Goal: Transaction & Acquisition: Download file/media

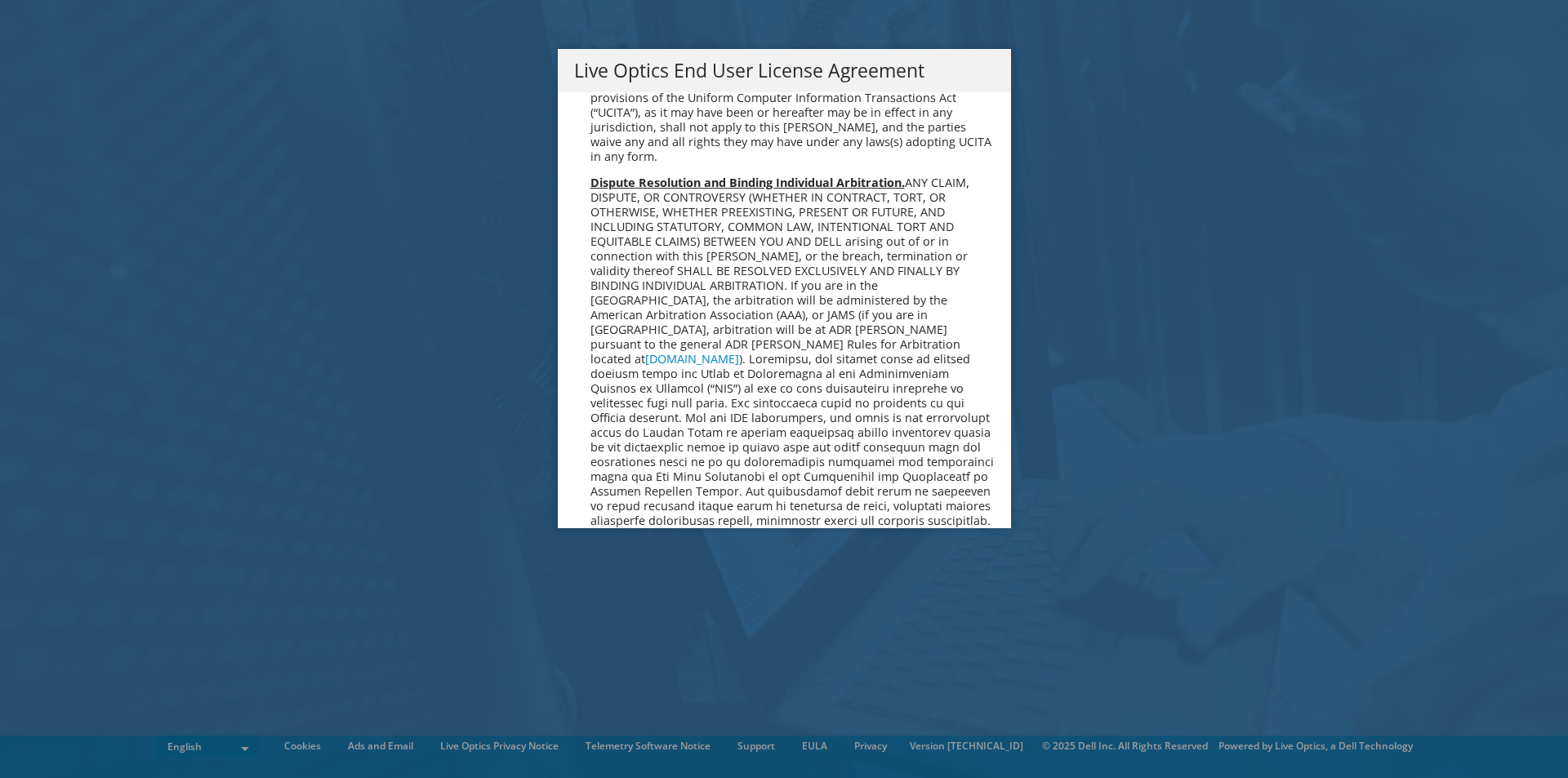
scroll to position [6173, 0]
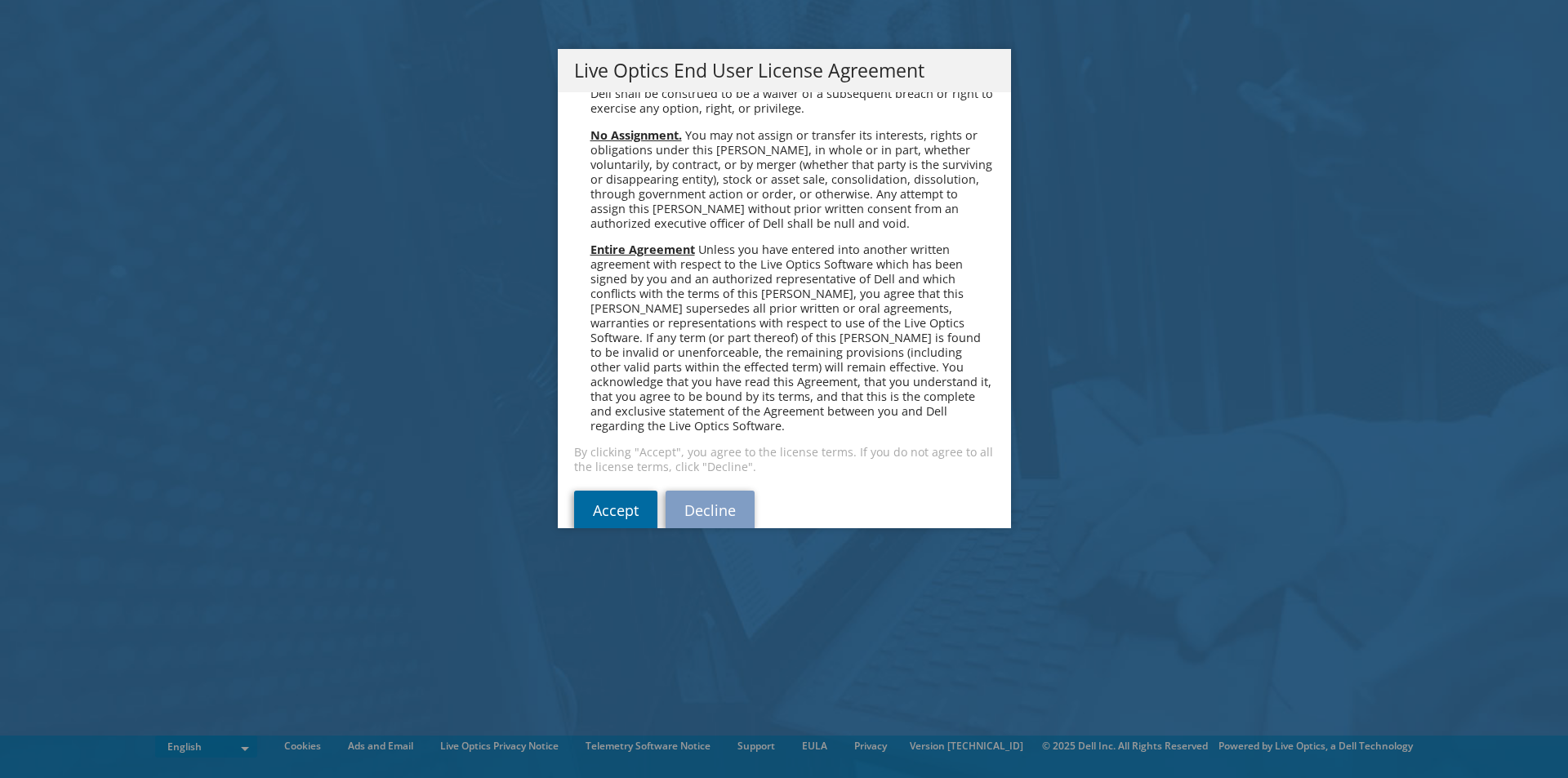
click at [608, 501] on link "Accept" at bounding box center [616, 510] width 83 height 39
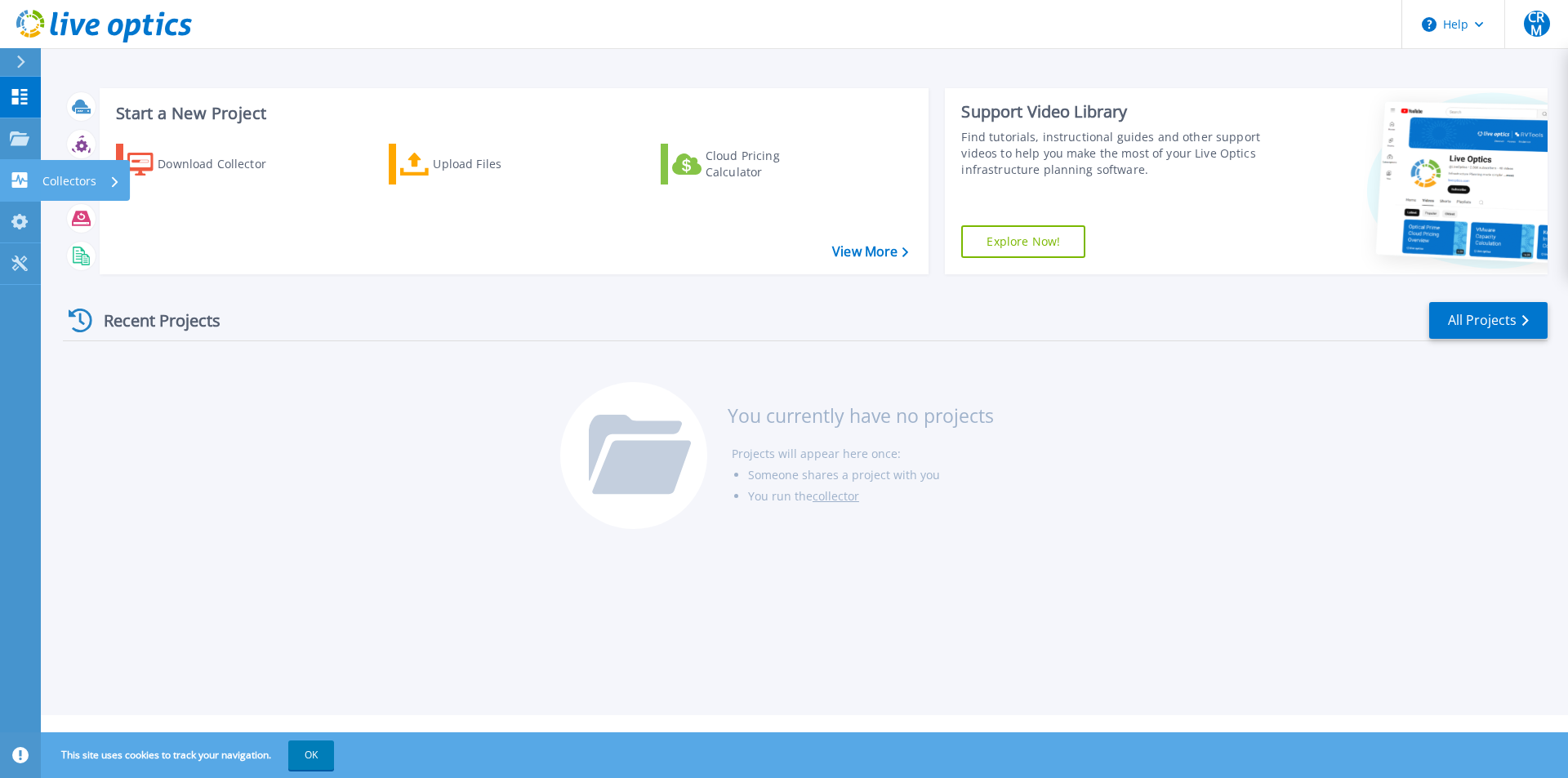
click at [56, 188] on p "Collectors" at bounding box center [69, 181] width 54 height 43
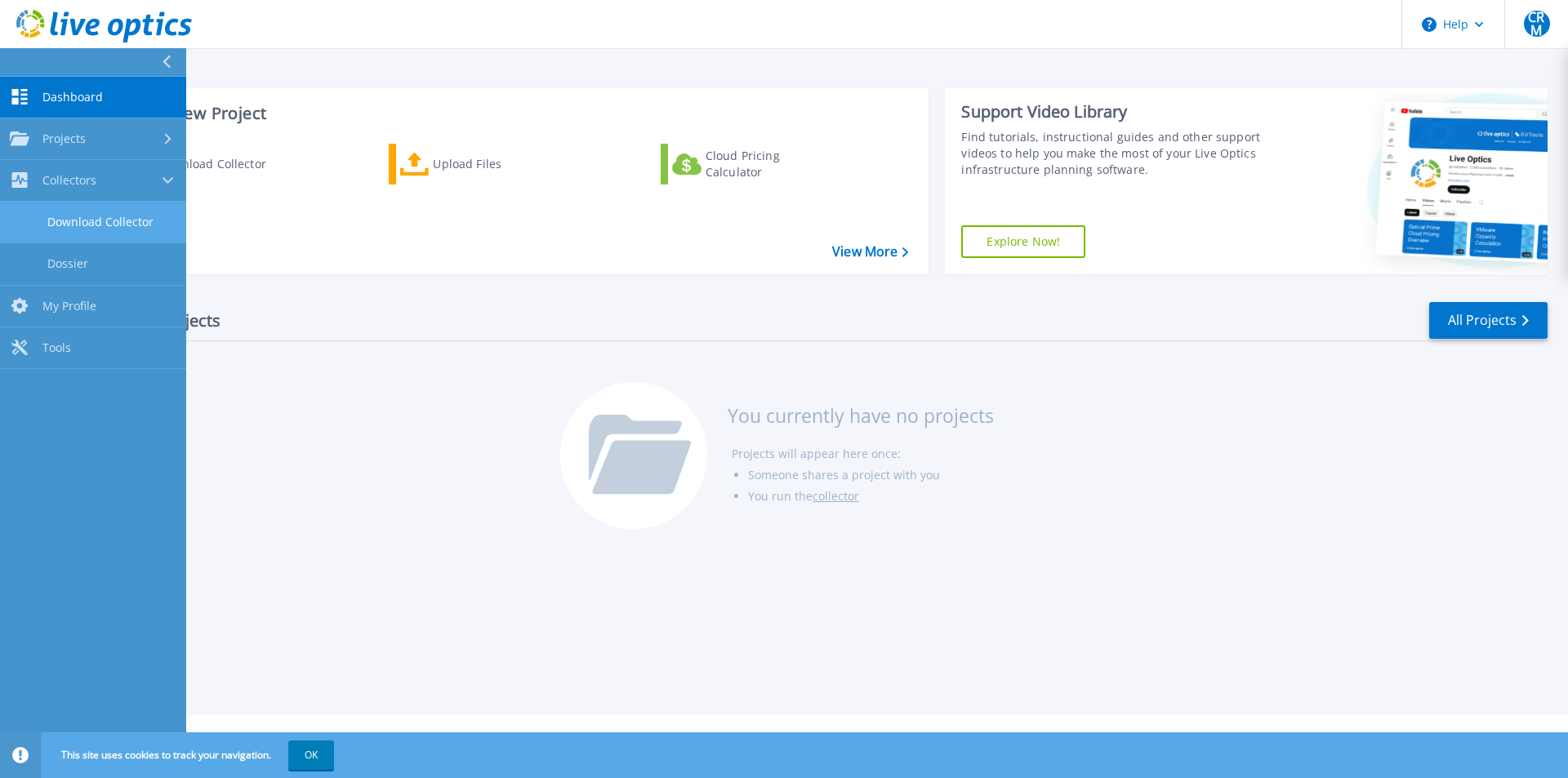
click at [122, 224] on link "Download Collector" at bounding box center [93, 222] width 186 height 42
